Goal: Transaction & Acquisition: Purchase product/service

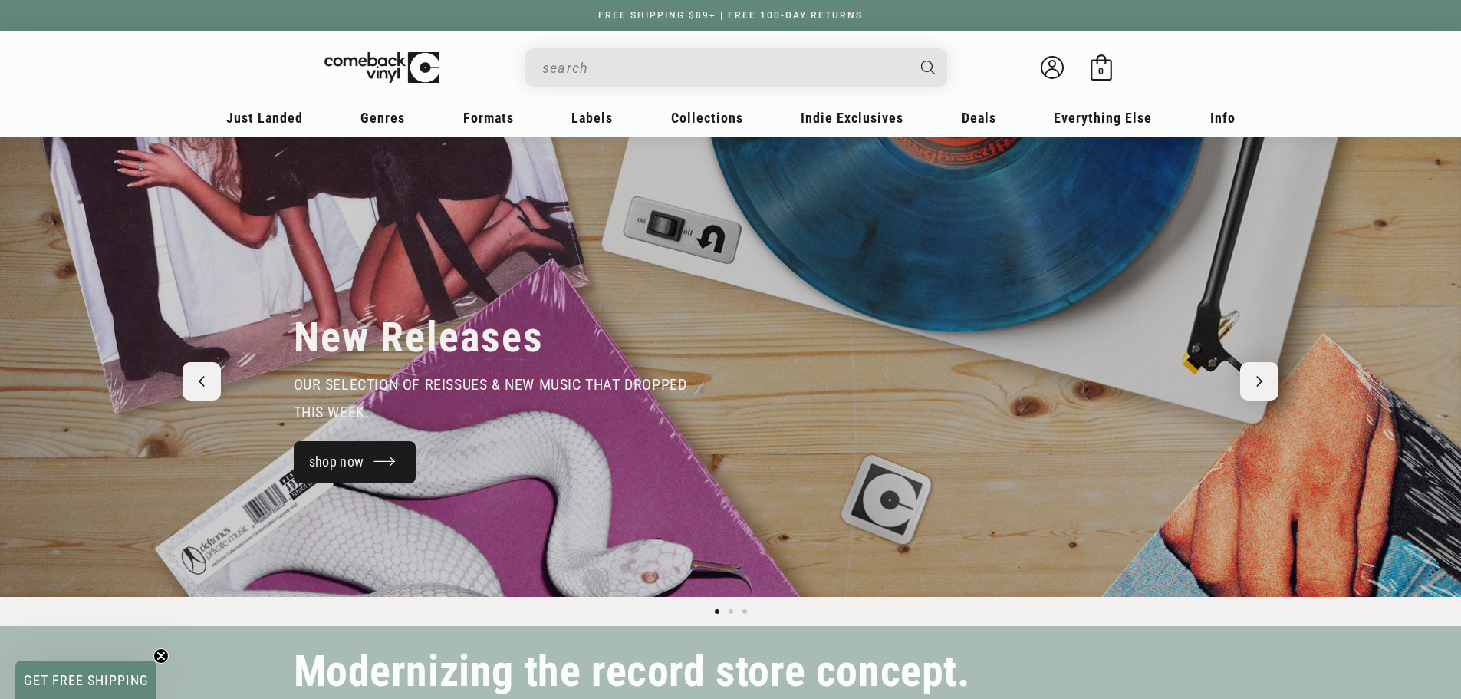
click at [393, 479] on link "shop now" at bounding box center [355, 462] width 123 height 42
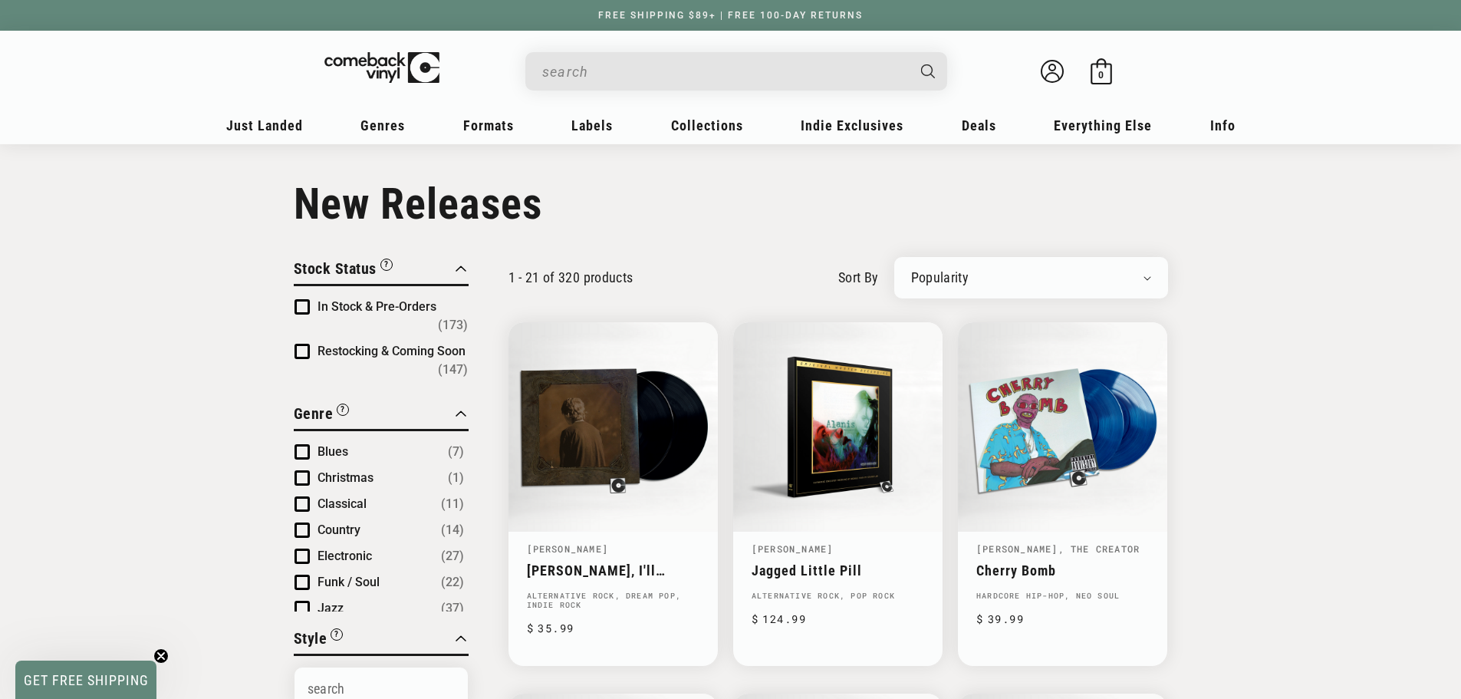
click at [732, 73] on input "When autocomplete results are available use up and down arrows to review and en…" at bounding box center [724, 71] width 364 height 31
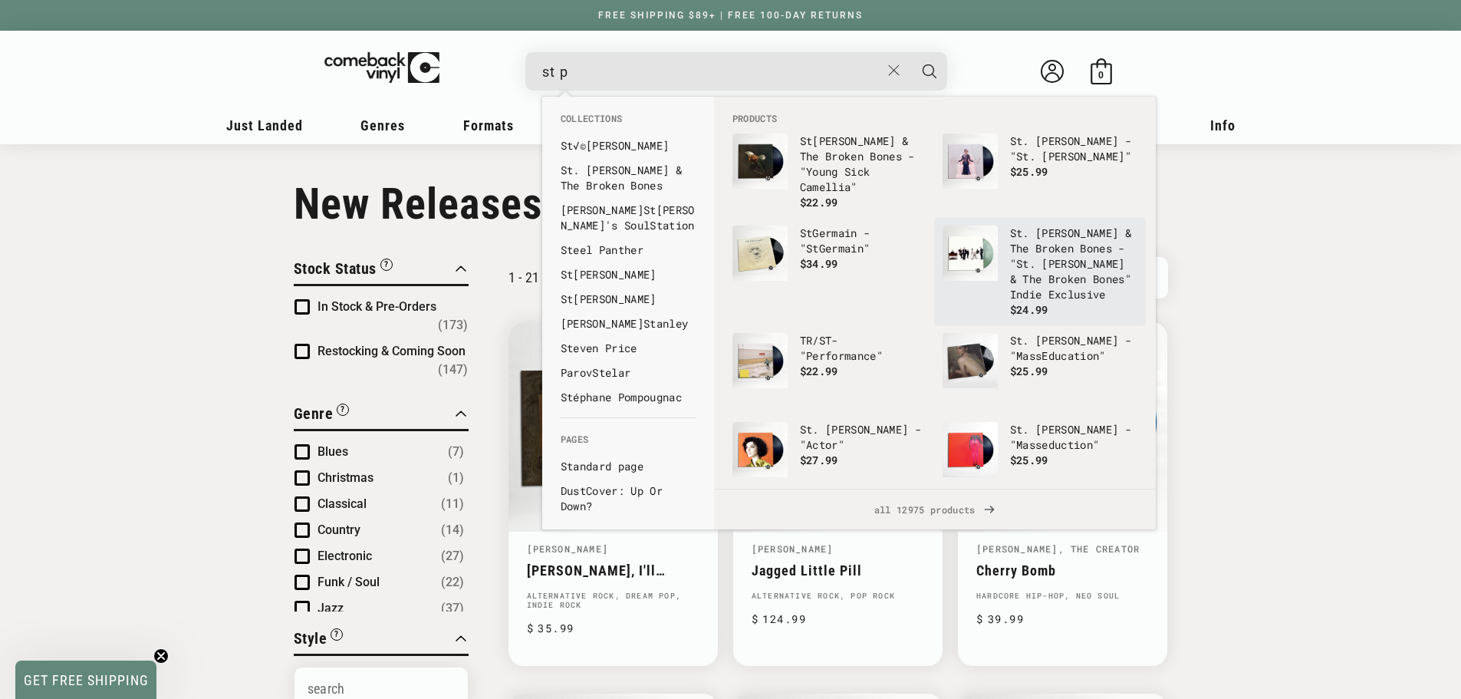
type input "st p"
click at [1012, 253] on p "St . Paul & The Broken Bones - " St . Paul & The Broken Bones" Indie Exclusive" at bounding box center [1073, 264] width 127 height 77
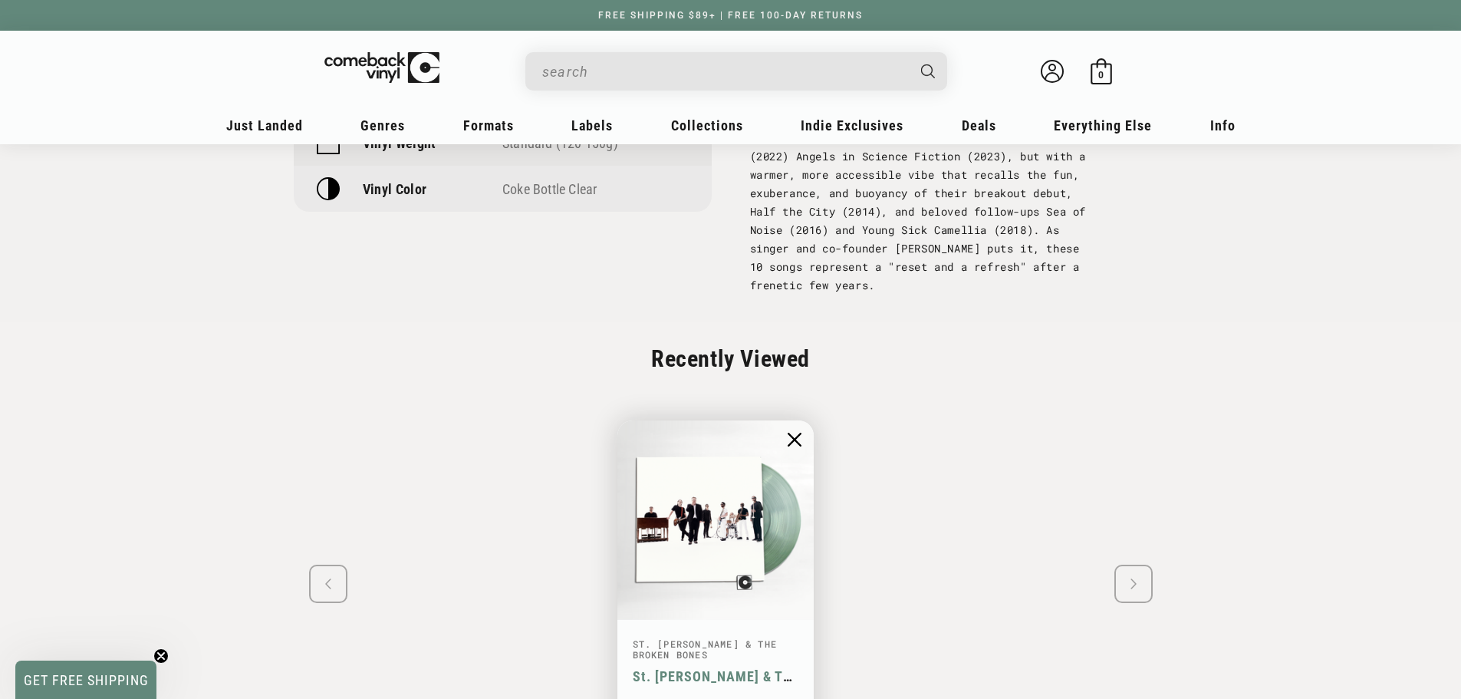
scroll to position [1457, 0]
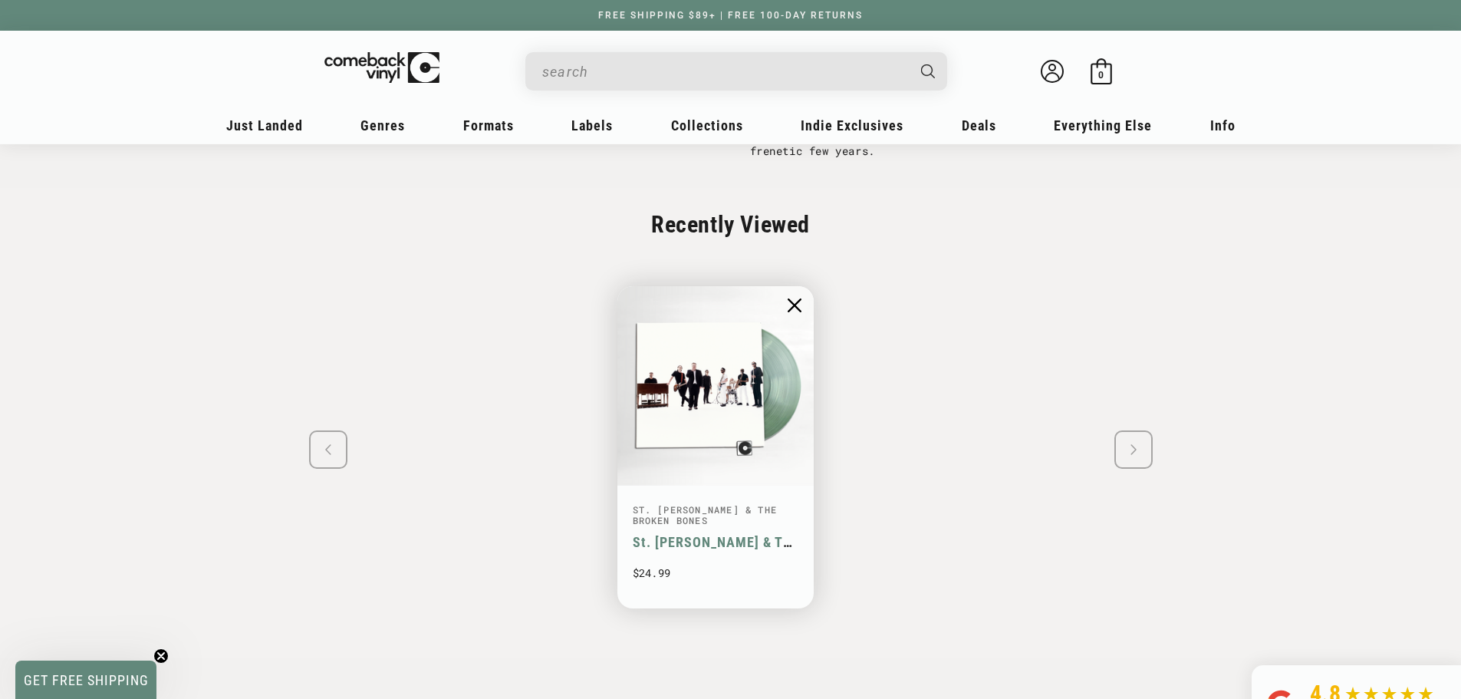
click at [707, 505] on div "St. Paul & The Broken Bones" at bounding box center [716, 515] width 166 height 21
click at [706, 341] on img "1 / 1" at bounding box center [715, 384] width 203 height 203
